Goal: Task Accomplishment & Management: Complete application form

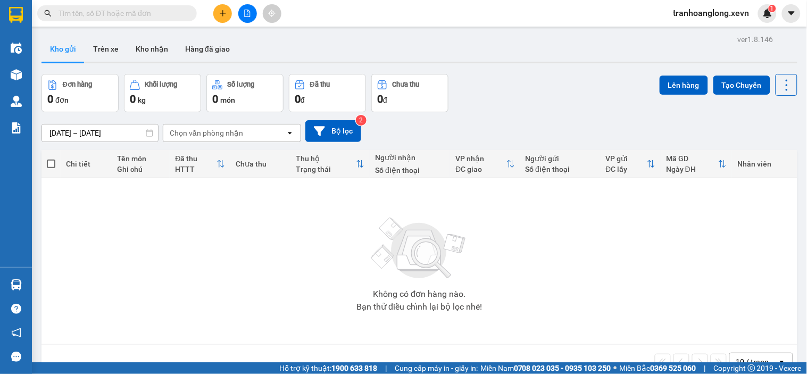
click at [184, 20] on span at bounding box center [117, 13] width 160 height 16
click at [178, 6] on span at bounding box center [117, 13] width 160 height 16
click at [165, 9] on input "text" at bounding box center [122, 13] width 126 height 12
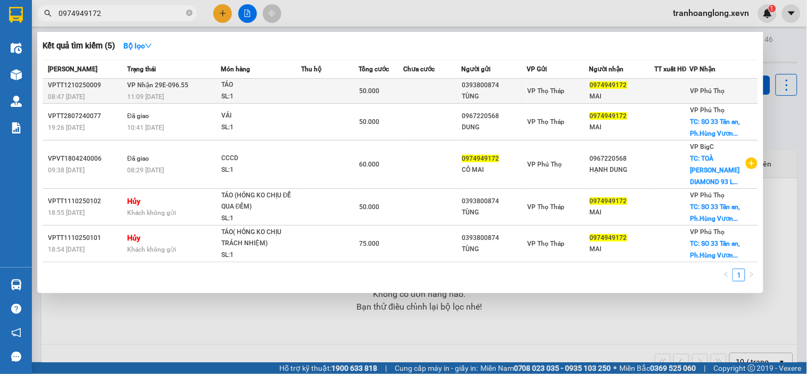
type input "0974949172"
click at [335, 96] on td at bounding box center [330, 91] width 57 height 25
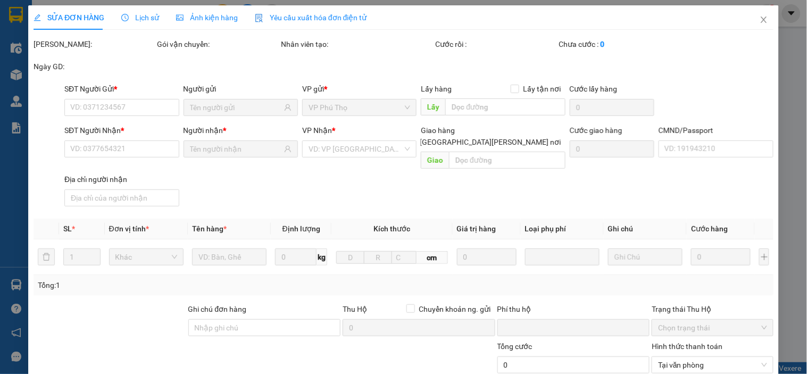
type input "0393800874"
type input "TÙNG"
type input "0974949172"
type input "MAI"
type input "123"
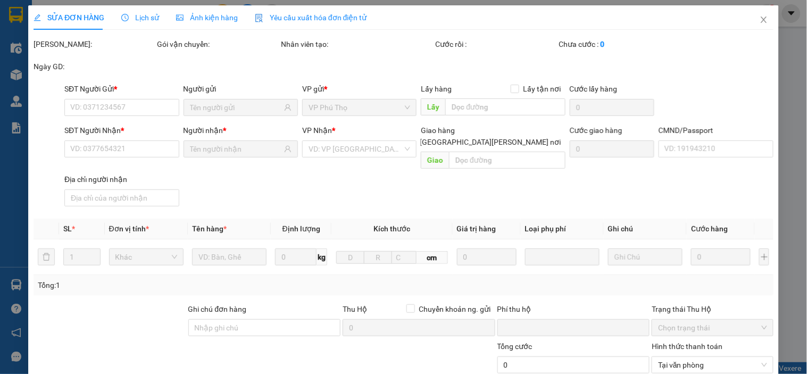
type input "0"
type input "50.000"
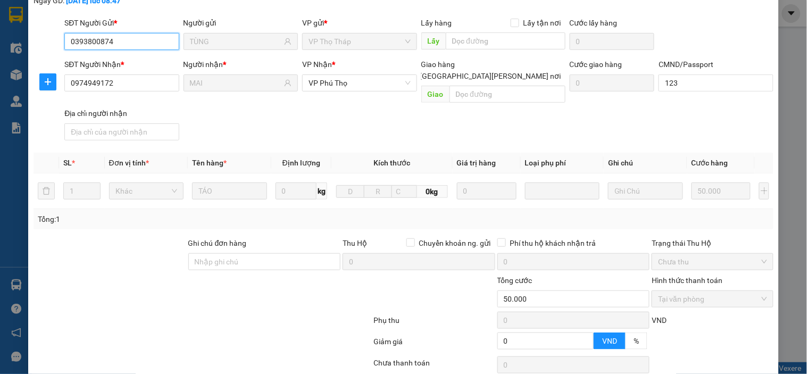
scroll to position [135, 0]
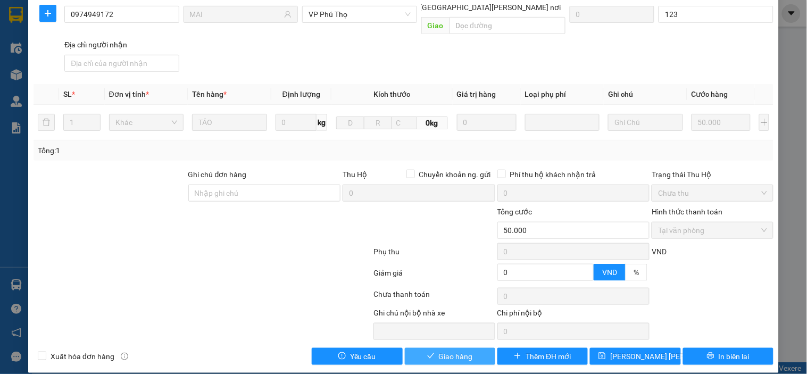
click at [463, 351] on span "Giao hàng" at bounding box center [456, 357] width 34 height 12
